Goal: Task Accomplishment & Management: Use online tool/utility

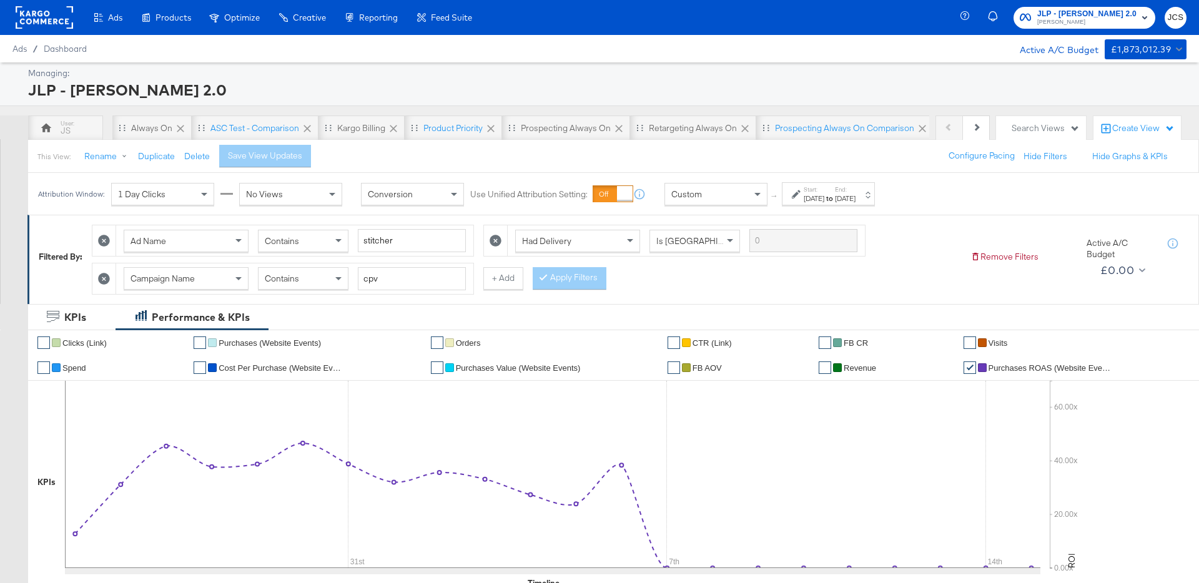
click at [52, 26] on rect at bounding box center [44, 17] width 57 height 22
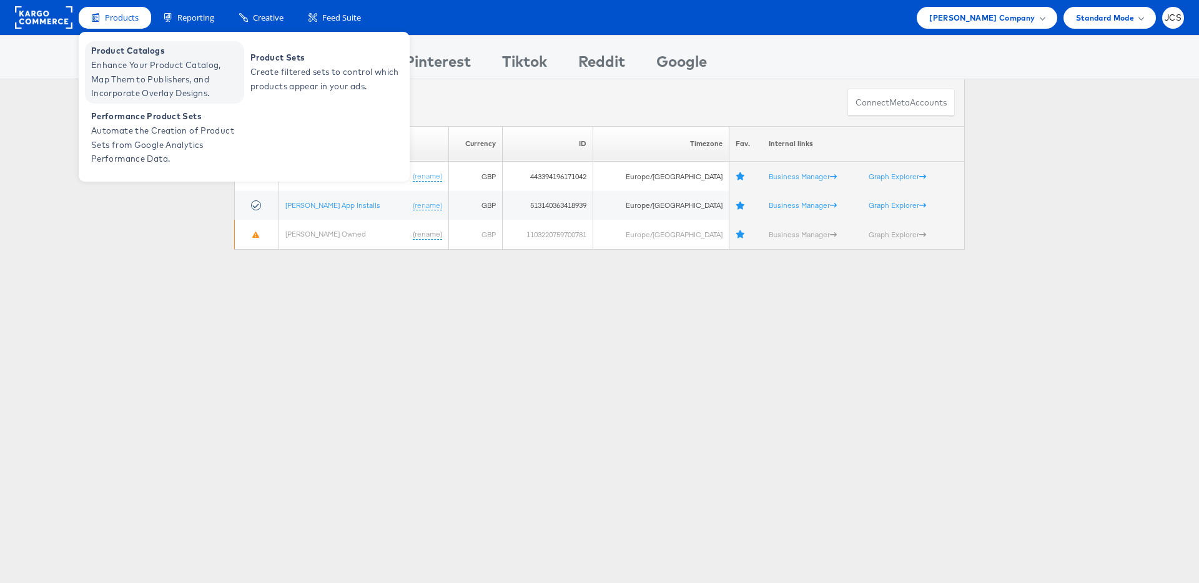
click at [119, 53] on span "Product Catalogs" at bounding box center [166, 51] width 150 height 14
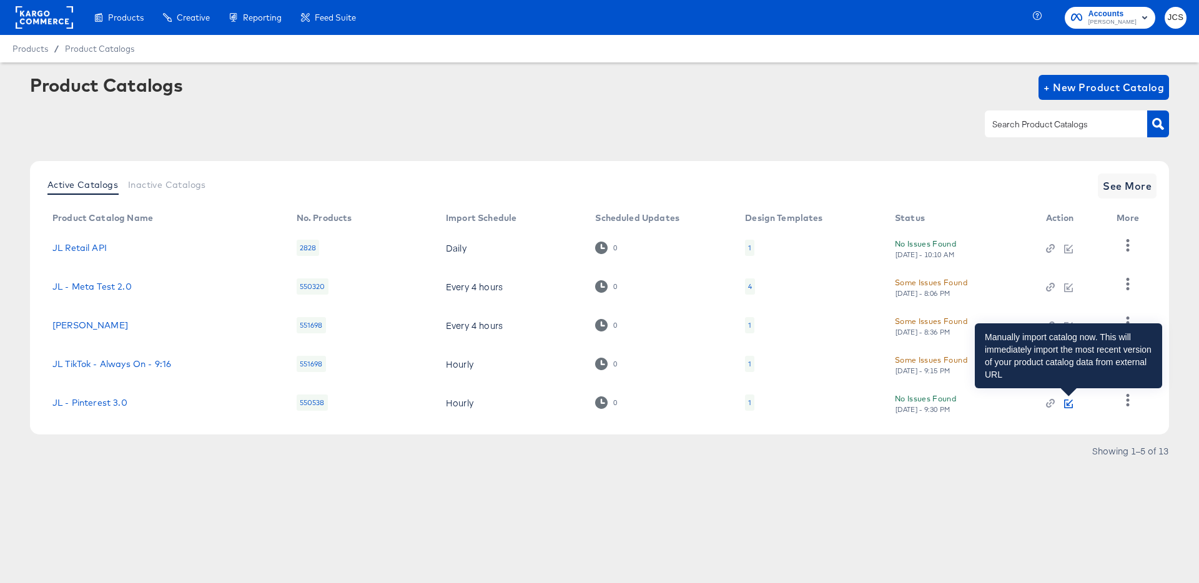
click at [1069, 403] on icon "button" at bounding box center [1069, 403] width 6 height 6
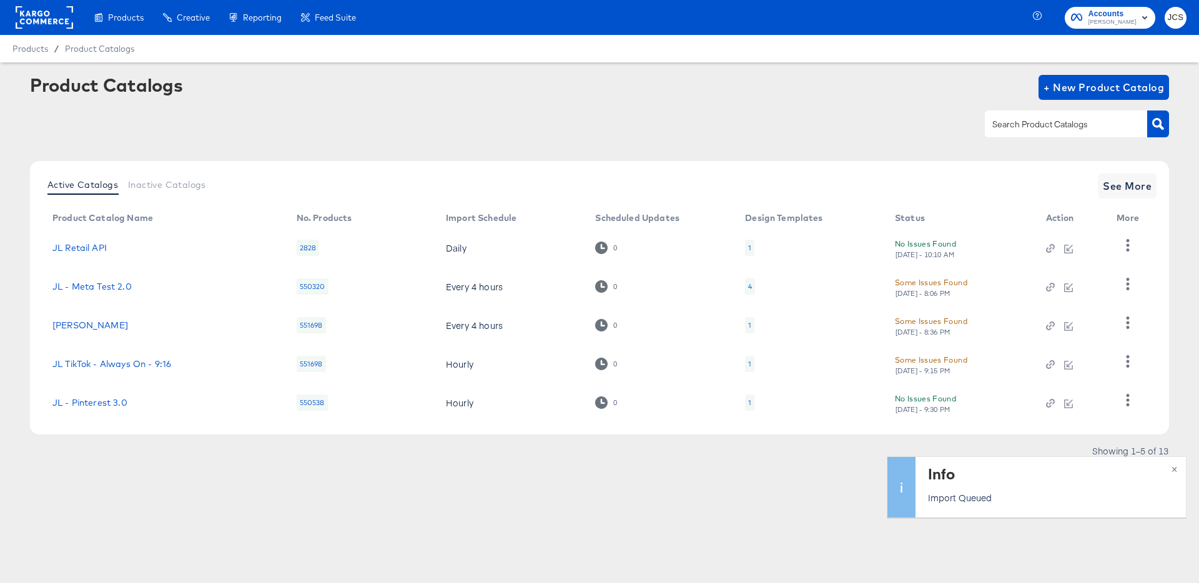
drag, startPoint x: 72, startPoint y: 25, endPoint x: 27, endPoint y: 12, distance: 46.6
click at [71, 25] on rect at bounding box center [44, 17] width 57 height 22
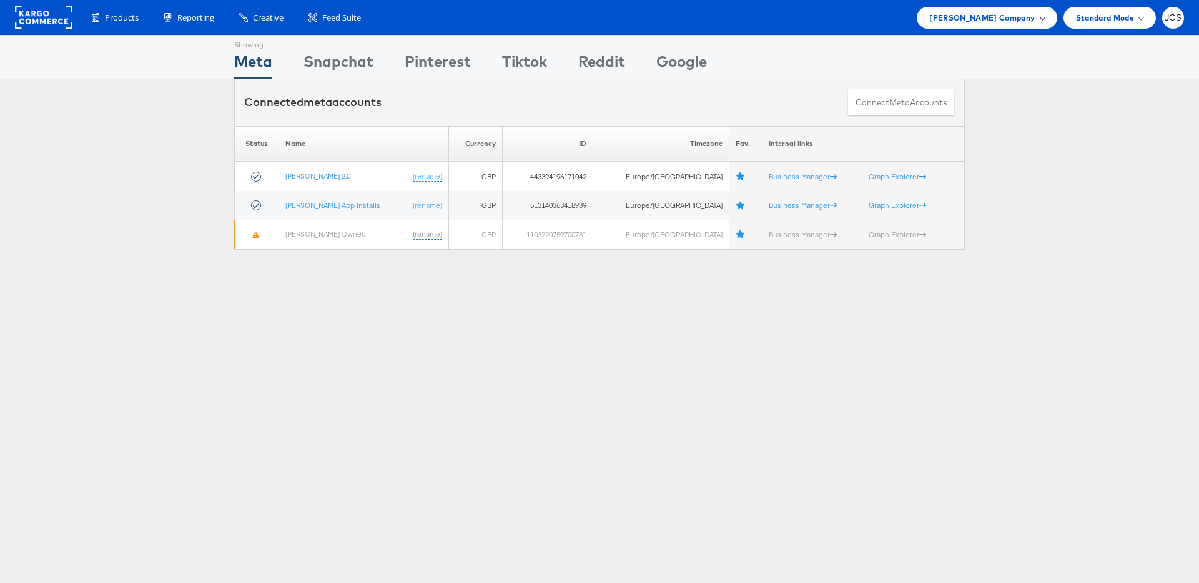
click at [986, 25] on div "[PERSON_NAME] Company" at bounding box center [986, 18] width 140 height 22
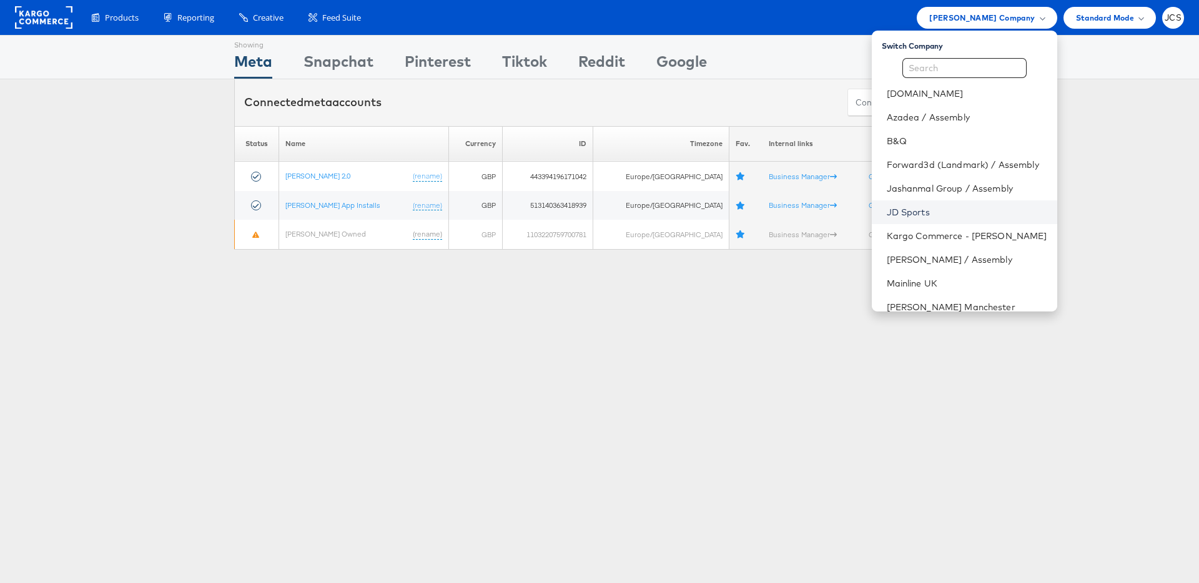
click at [886, 210] on link "JD Sports" at bounding box center [966, 212] width 160 height 12
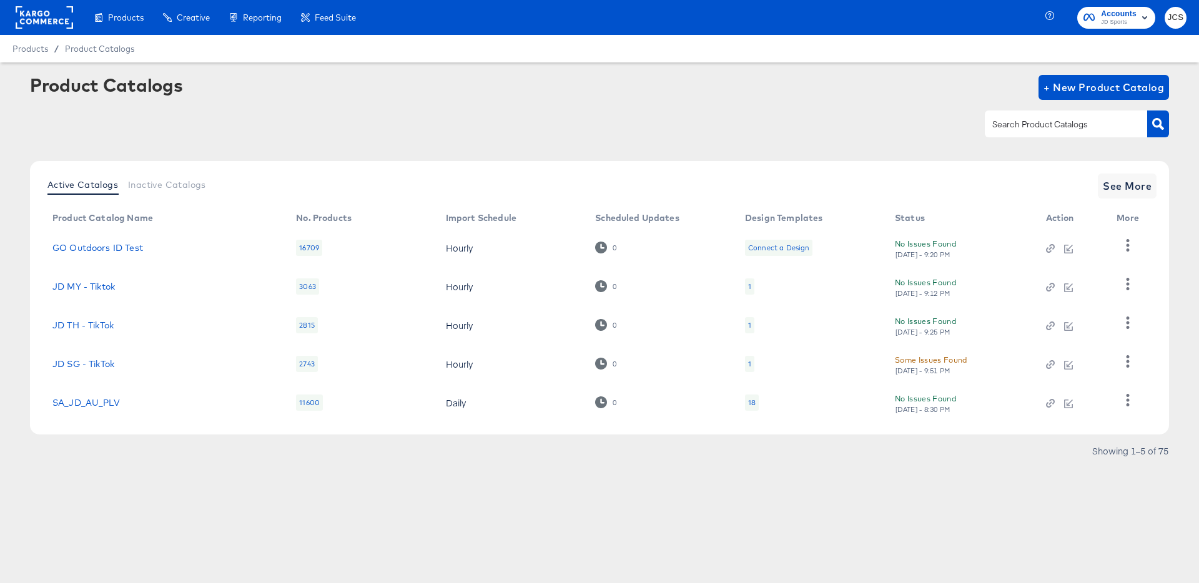
click at [1035, 117] on input "text" at bounding box center [1055, 124] width 133 height 14
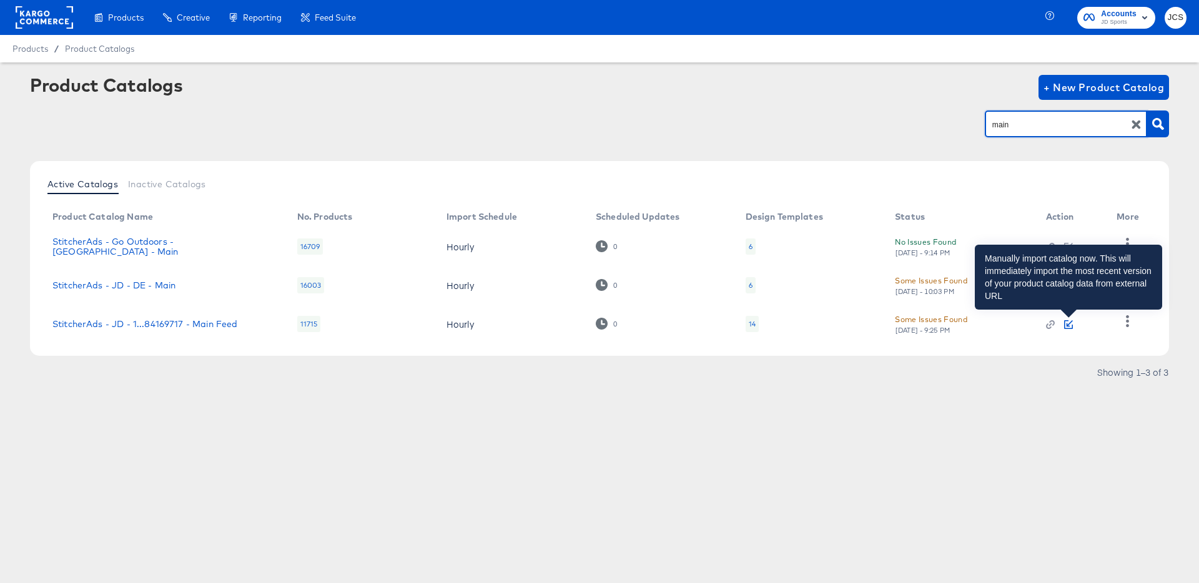
click at [1066, 323] on icon "button" at bounding box center [1069, 323] width 6 height 6
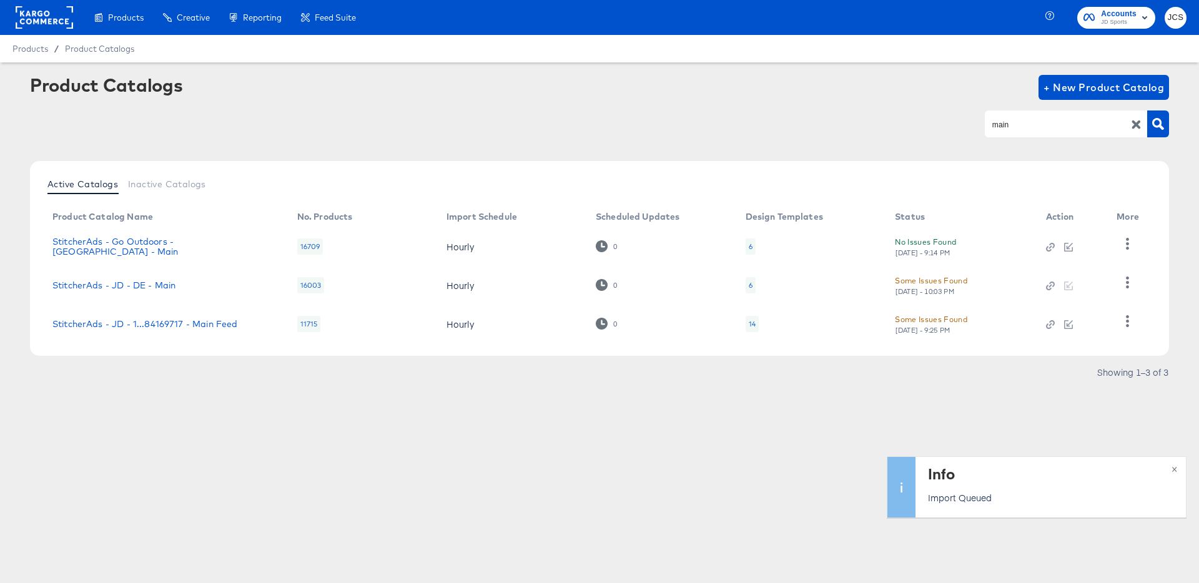
click at [1050, 132] on input "main" at bounding box center [1055, 124] width 133 height 14
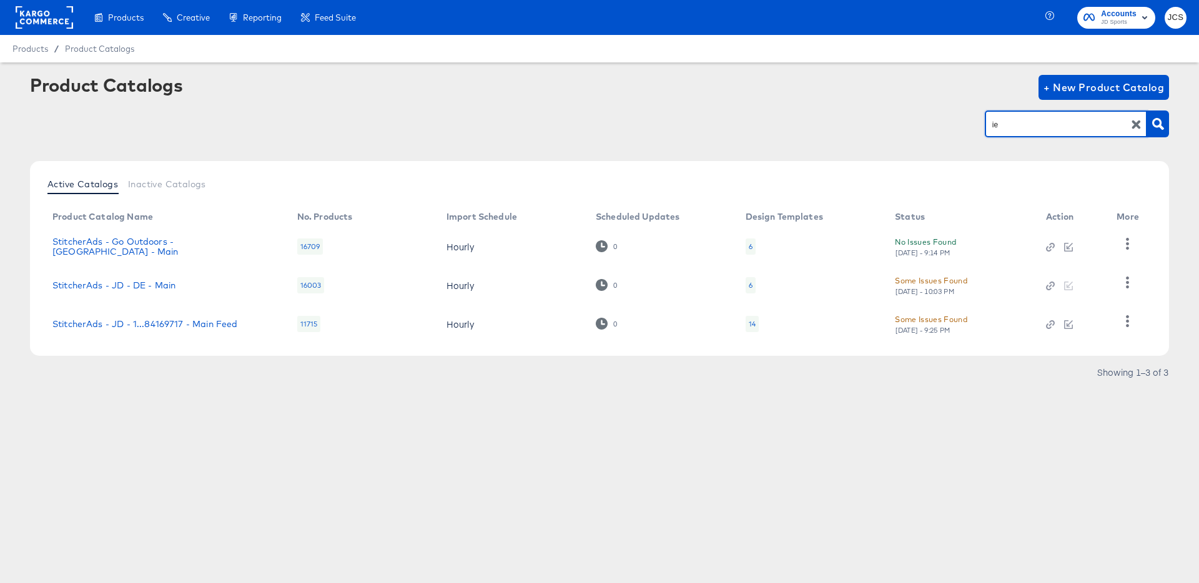
type input "ie"
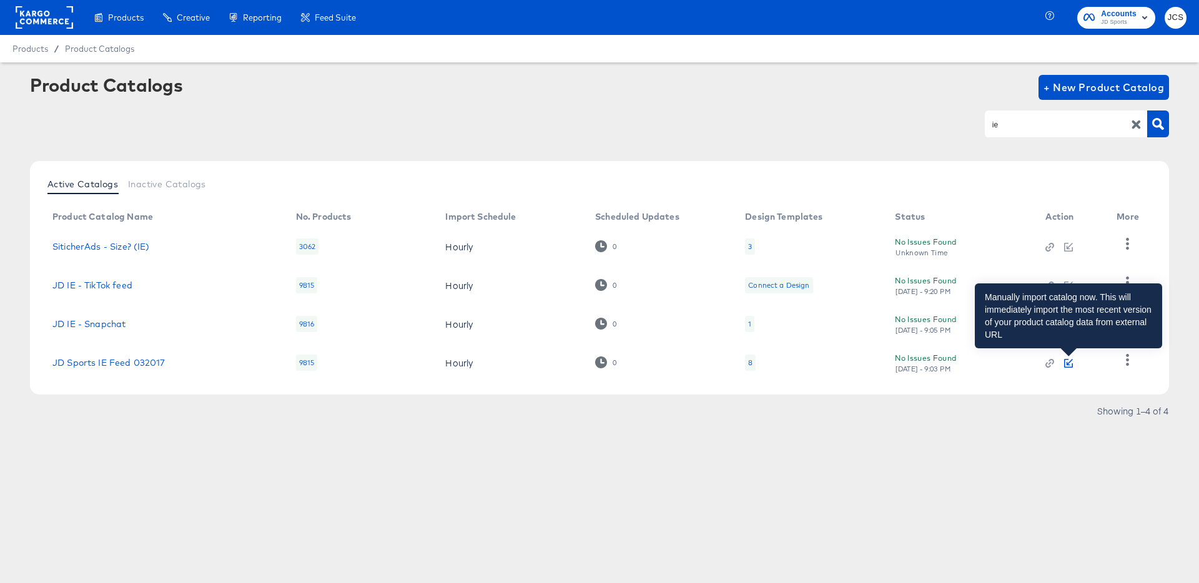
click at [1068, 364] on icon "button" at bounding box center [1068, 363] width 9 height 9
